Goal: Navigation & Orientation: Find specific page/section

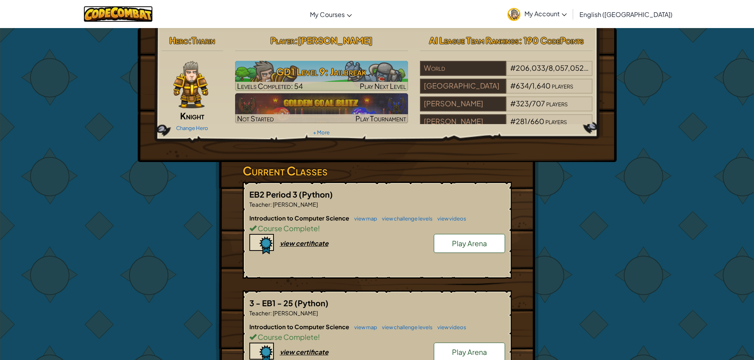
click at [139, 16] on img at bounding box center [117, 14] width 69 height 16
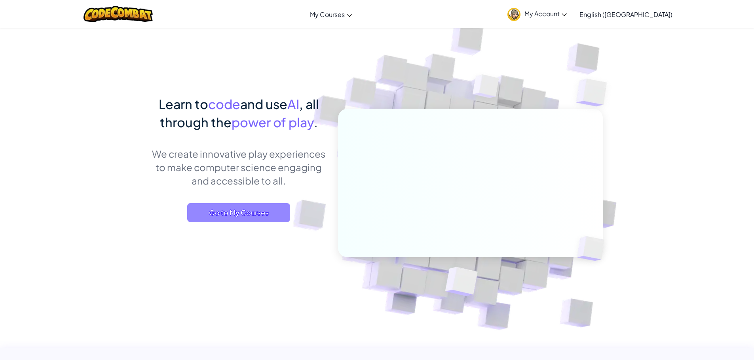
click at [266, 216] on span "Go to My Courses" at bounding box center [238, 212] width 103 height 19
